Goal: Information Seeking & Learning: Learn about a topic

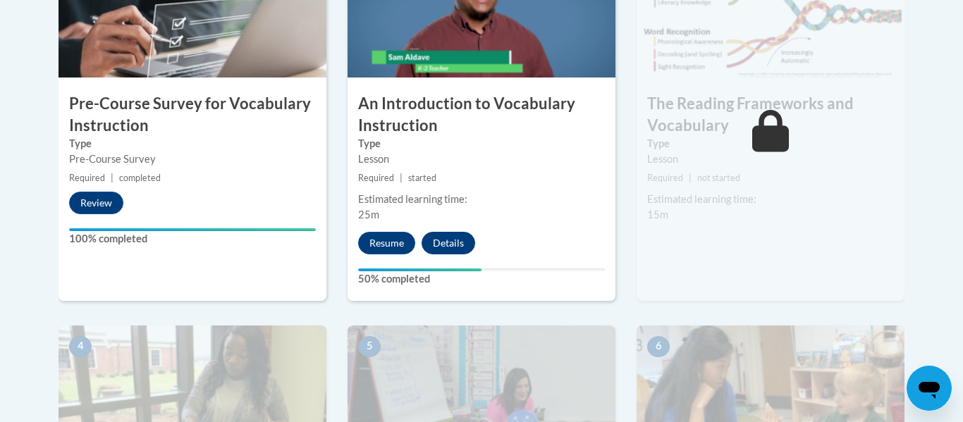
scroll to position [546, 0]
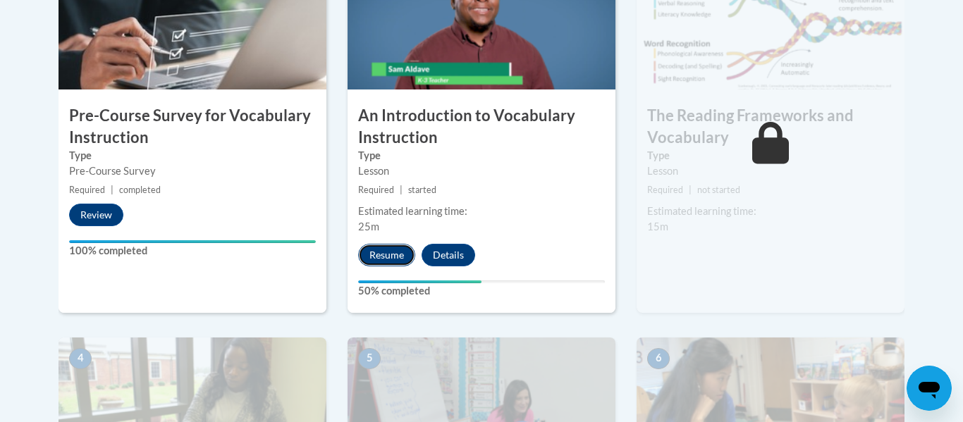
click at [396, 261] on button "Resume" at bounding box center [386, 255] width 57 height 23
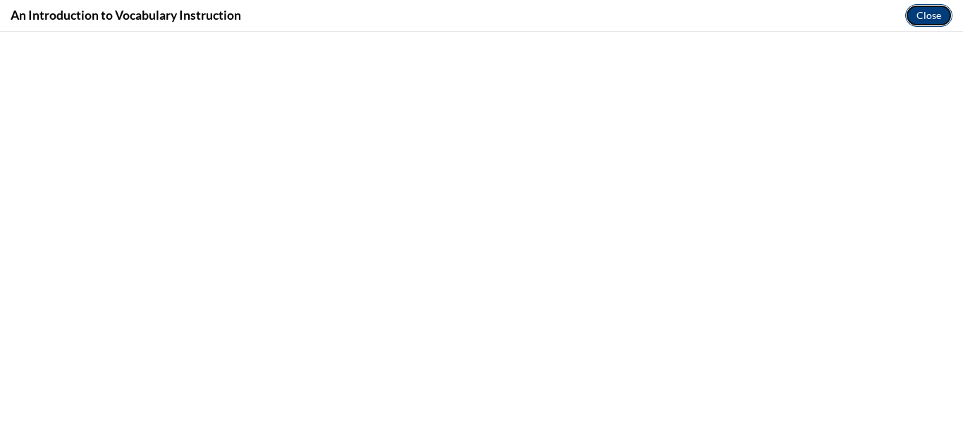
click at [910, 17] on button "Close" at bounding box center [928, 15] width 47 height 23
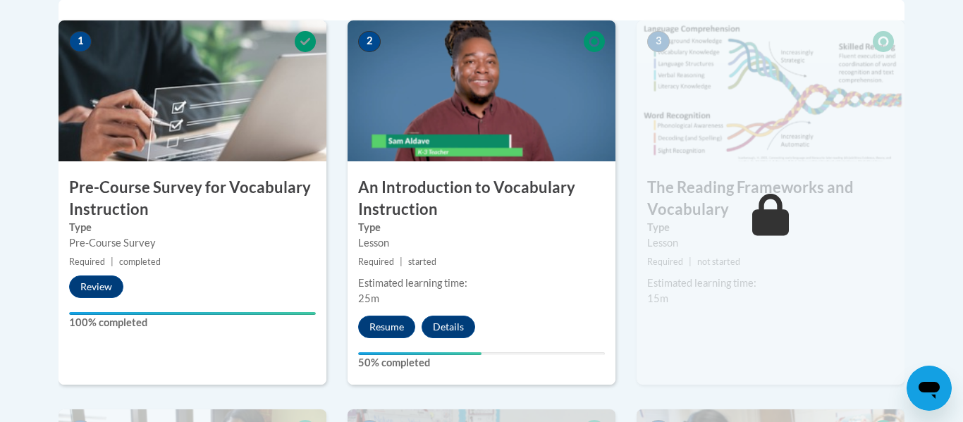
scroll to position [482, 0]
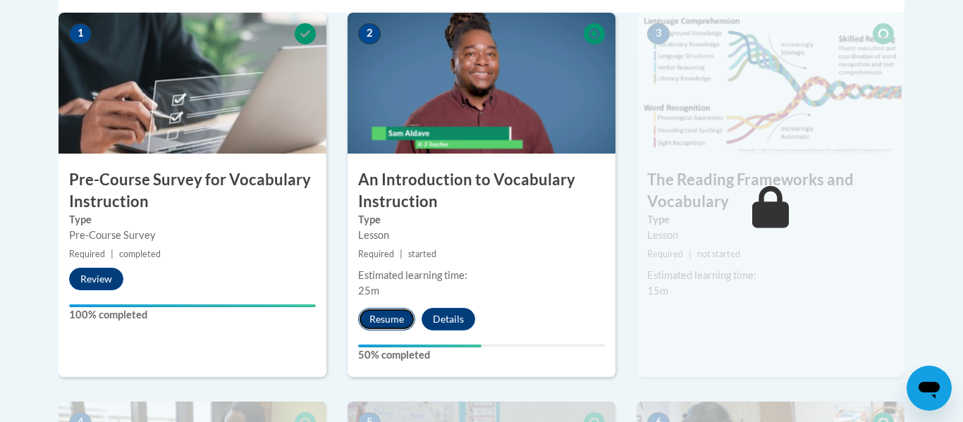
click at [391, 328] on button "Resume" at bounding box center [386, 319] width 57 height 23
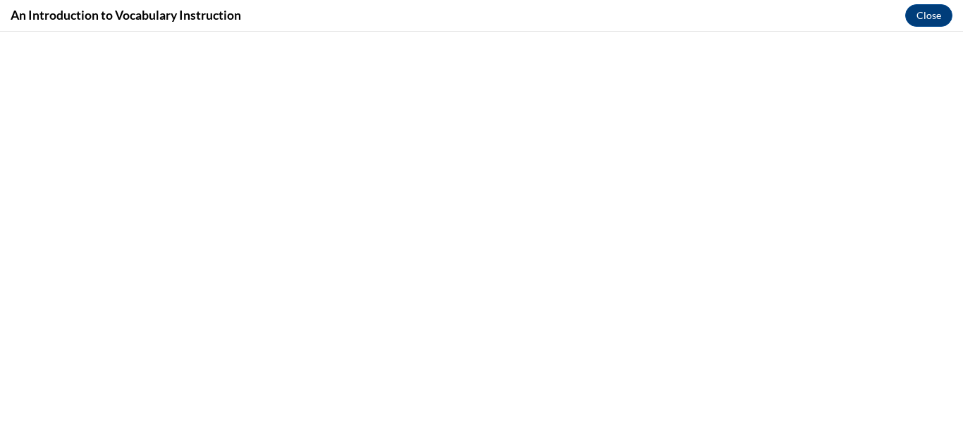
click at [952, 27] on div "An Introduction to Vocabulary Instruction Close" at bounding box center [481, 16] width 963 height 32
click at [940, 18] on button "Close" at bounding box center [928, 15] width 47 height 23
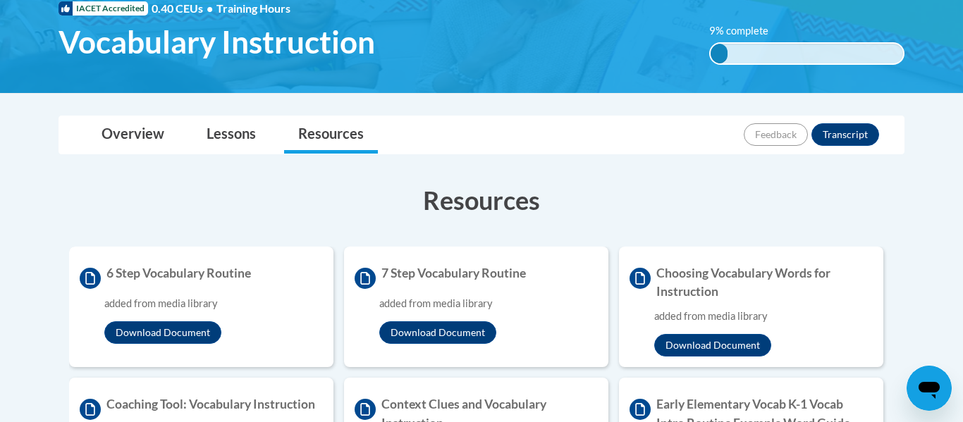
scroll to position [231, 0]
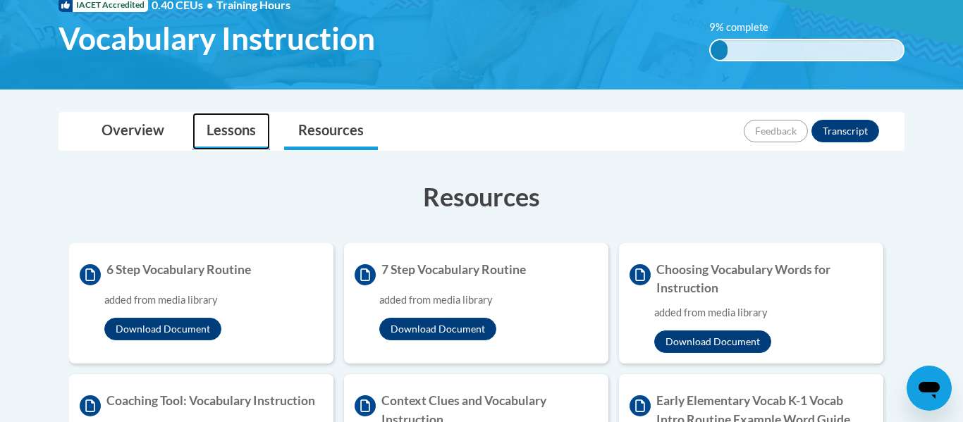
click at [212, 133] on link "Lessons" at bounding box center [232, 131] width 78 height 37
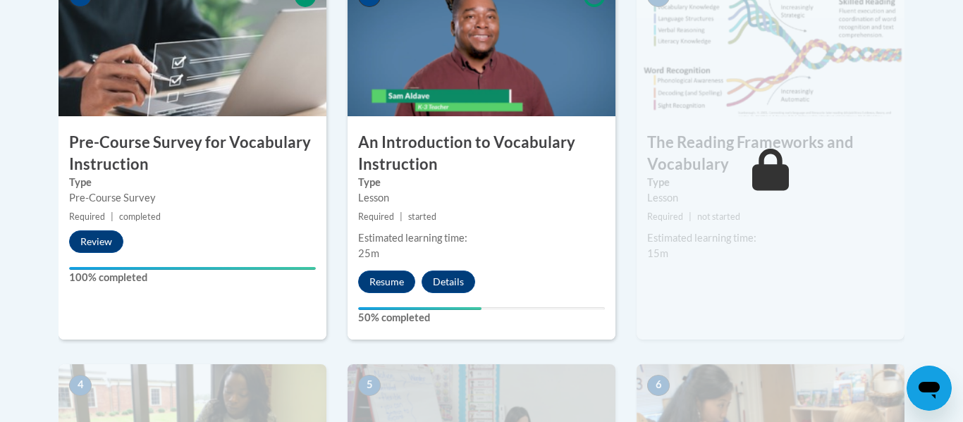
scroll to position [519, 0]
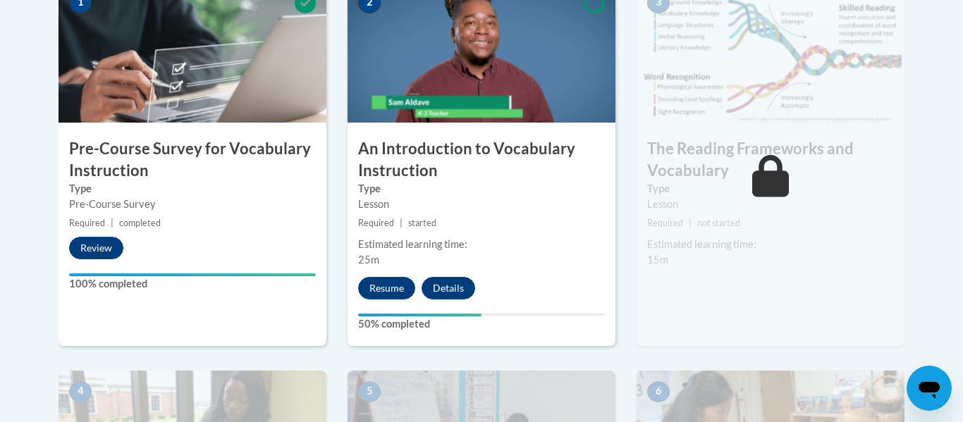
scroll to position [519, 0]
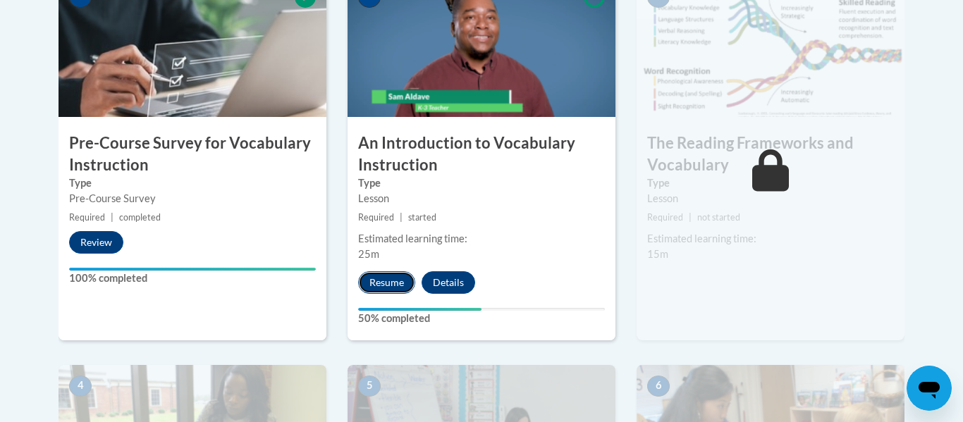
click at [403, 292] on button "Resume" at bounding box center [386, 282] width 57 height 23
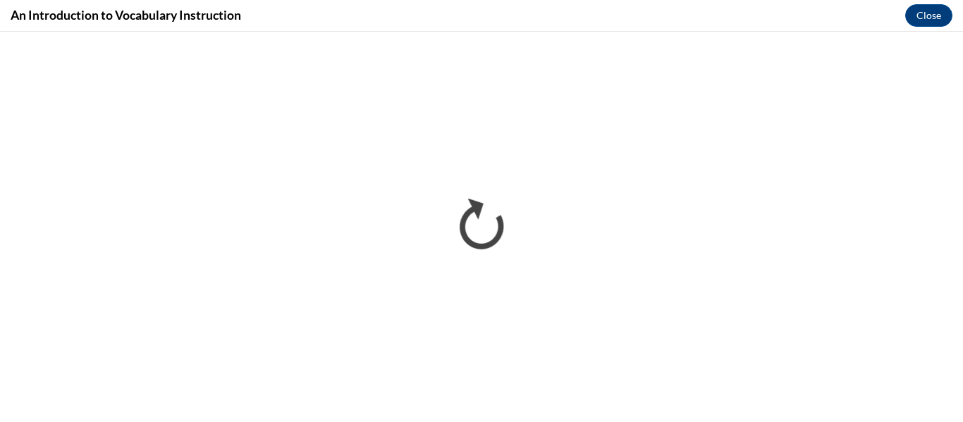
scroll to position [0, 0]
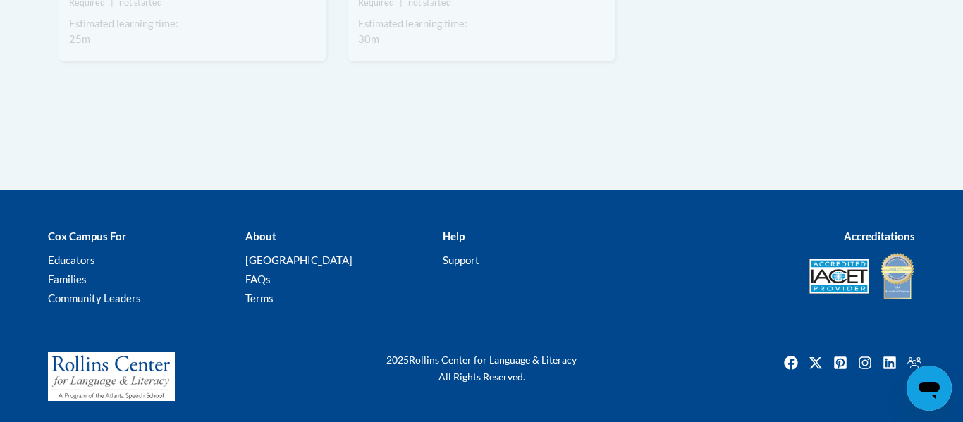
click at [621, 330] on div "2025 Rollins Center for Language & Literacy All Rights Reserved." at bounding box center [481, 376] width 963 height 92
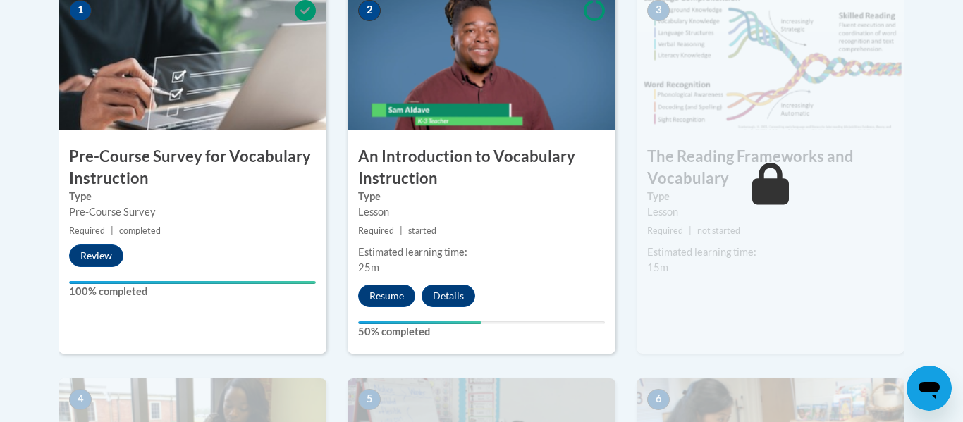
scroll to position [507, 0]
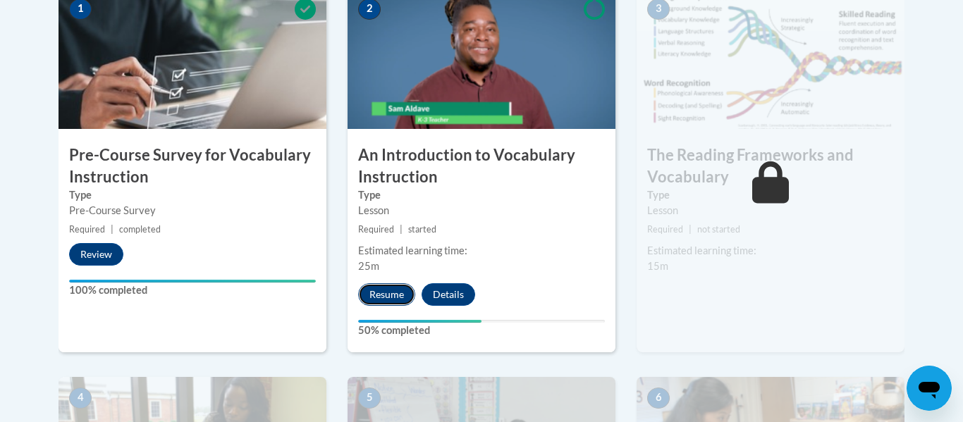
click at [387, 295] on button "Resume" at bounding box center [386, 294] width 57 height 23
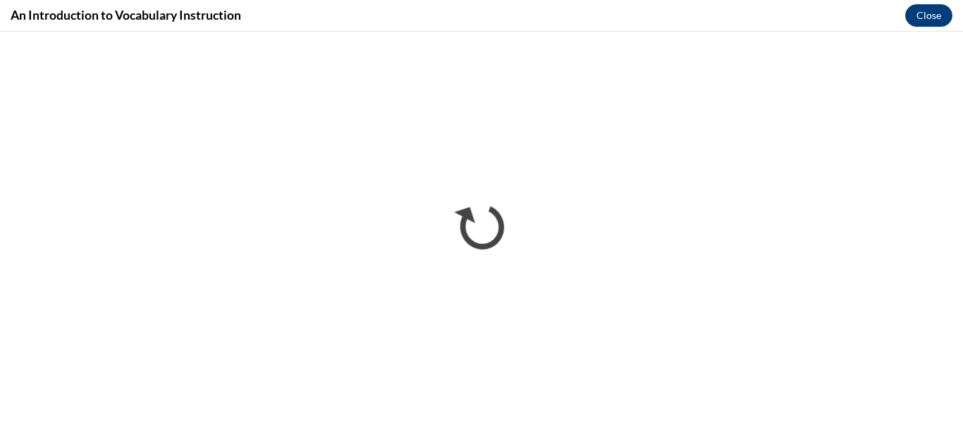
scroll to position [0, 0]
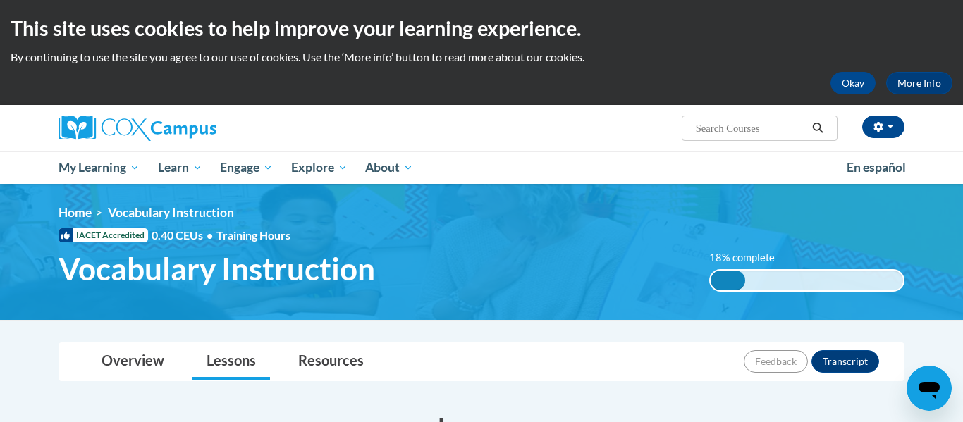
click at [886, 51] on p "By continuing to use the site you agree to our use of cookies. Use the ‘More in…" at bounding box center [482, 57] width 942 height 16
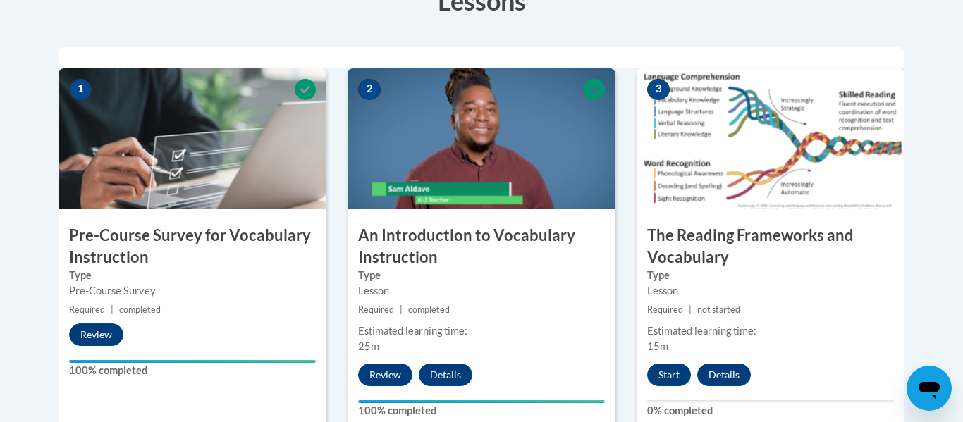
scroll to position [429, 0]
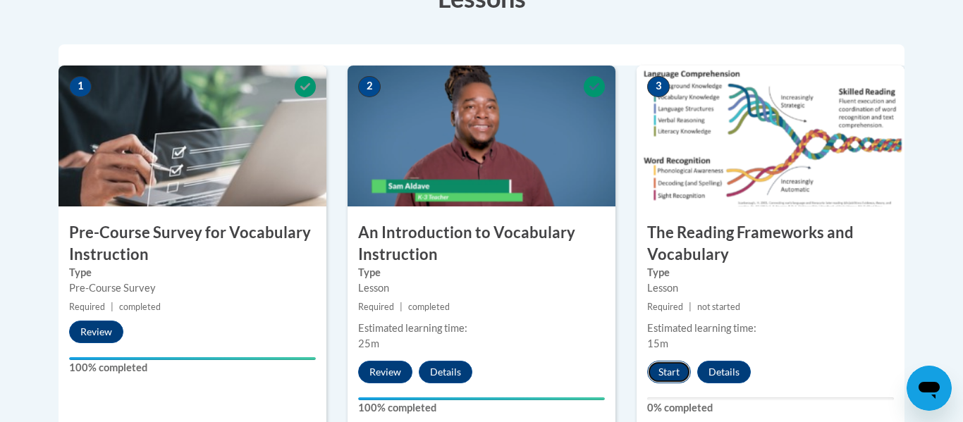
click at [661, 365] on button "Start" at bounding box center [669, 372] width 44 height 23
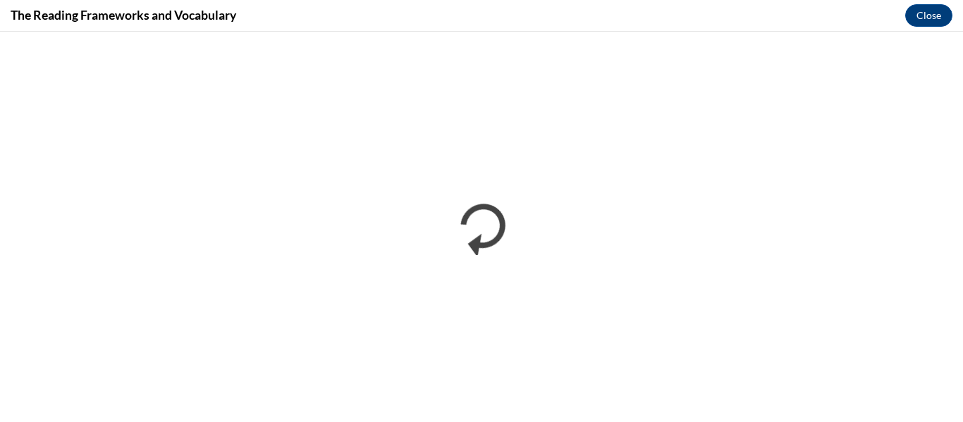
scroll to position [0, 0]
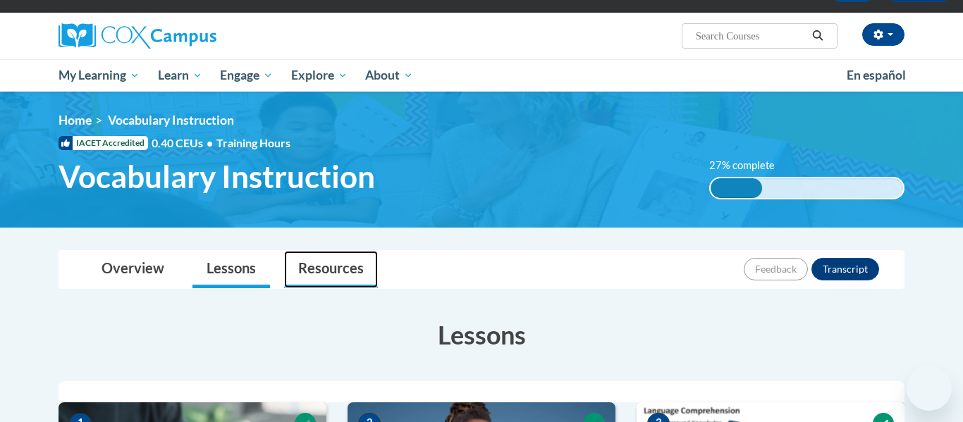
click at [339, 260] on link "Resources" at bounding box center [331, 269] width 94 height 37
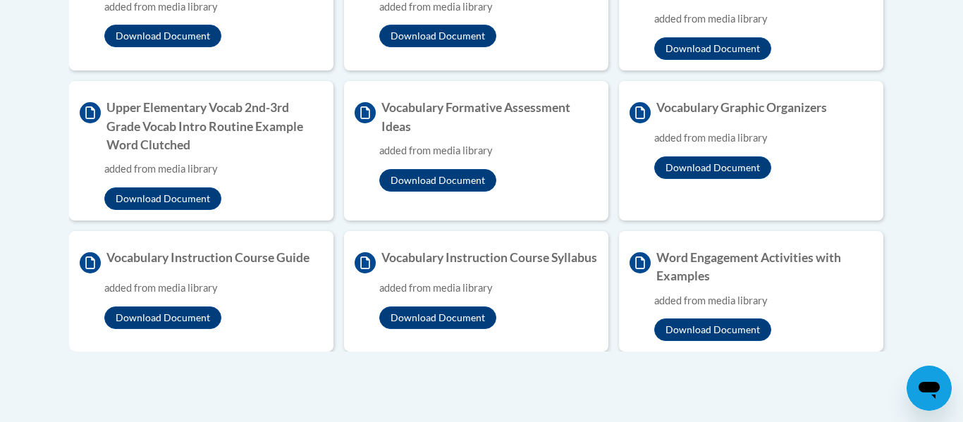
scroll to position [790, 0]
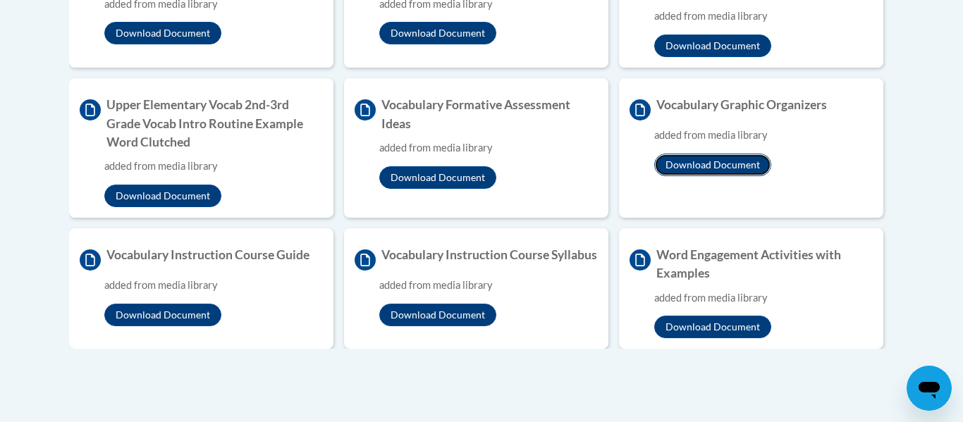
click at [719, 166] on button "Download Document" at bounding box center [712, 165] width 117 height 23
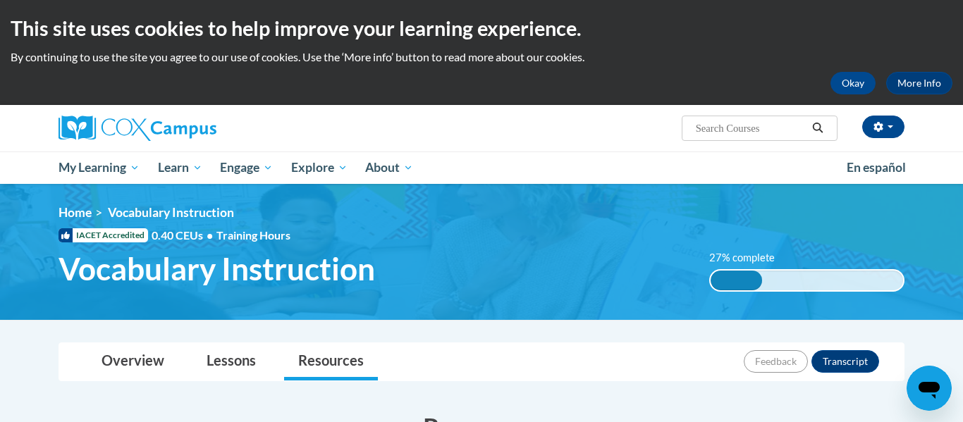
click at [195, 342] on div at bounding box center [481, 342] width 888 height 1
click at [224, 365] on link "Lessons" at bounding box center [232, 361] width 78 height 37
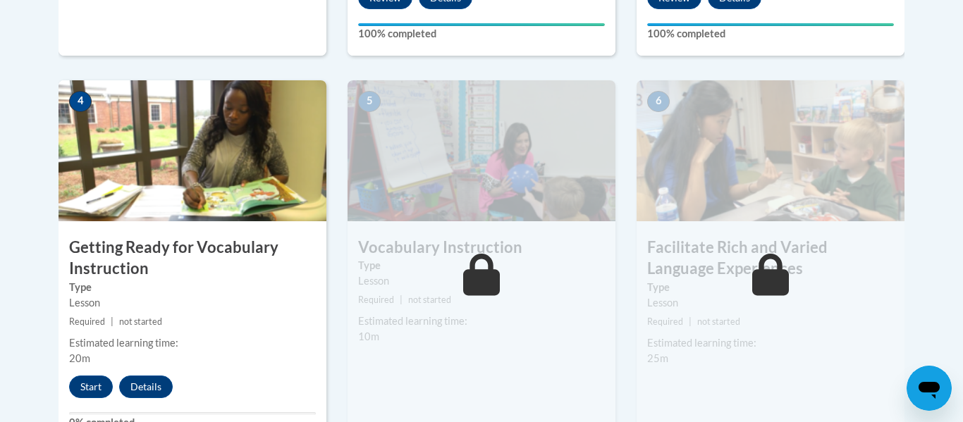
scroll to position [802, 0]
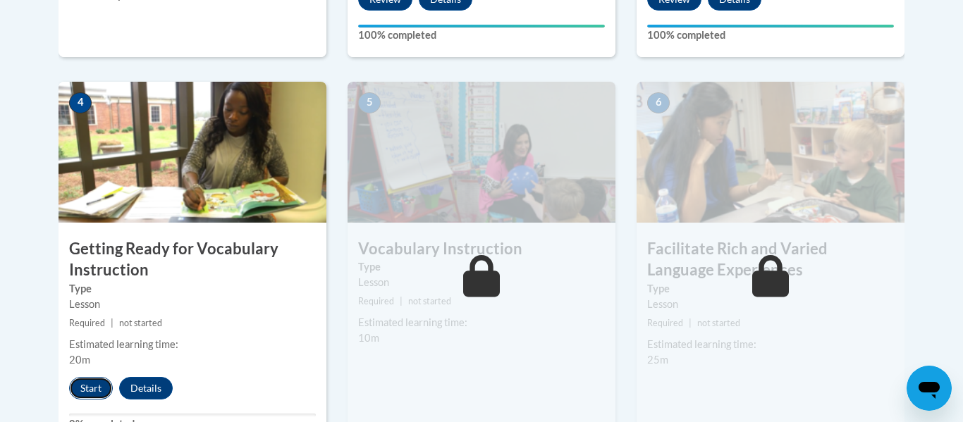
click at [87, 387] on button "Start" at bounding box center [91, 388] width 44 height 23
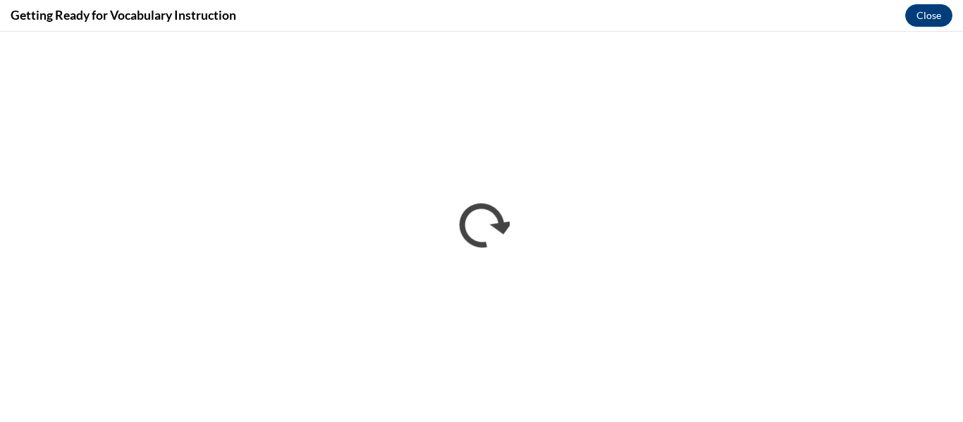
scroll to position [0, 0]
